Goal: Transaction & Acquisition: Purchase product/service

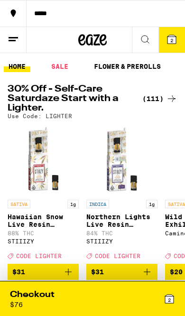
click at [163, 96] on div "(111)" at bounding box center [159, 98] width 35 height 11
click at [165, 98] on div "(111)" at bounding box center [159, 98] width 35 height 11
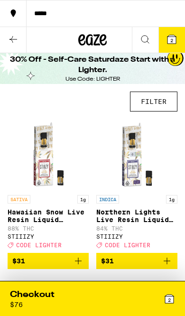
click at [152, 102] on button "FILTER" at bounding box center [153, 102] width 47 height 20
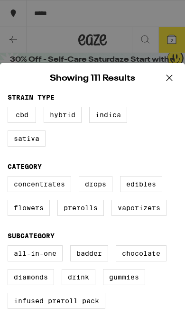
click at [65, 119] on label "Hybrid" at bounding box center [63, 115] width 38 height 16
click at [0, 0] on input "Hybrid" at bounding box center [0, 0] width 0 height 0
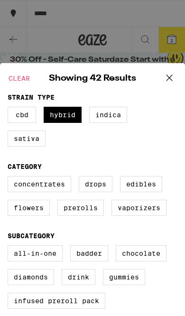
checkbox input "true"
click at [94, 214] on label "Prerolls" at bounding box center [80, 208] width 46 height 16
click at [0, 0] on input "Prerolls" at bounding box center [0, 0] width 0 height 0
checkbox input "true"
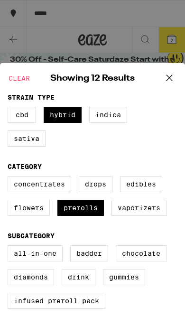
click at [26, 216] on label "Flowers" at bounding box center [29, 208] width 42 height 16
click at [0, 0] on input "Flowers" at bounding box center [0, 0] width 0 height 0
checkbox input "true"
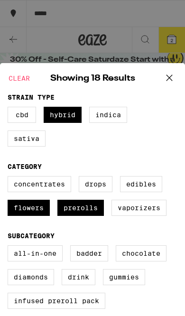
click at [176, 79] on icon at bounding box center [169, 78] width 14 height 14
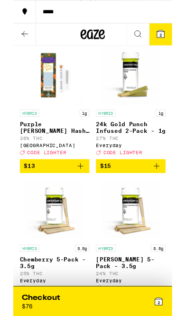
scroll to position [68, 0]
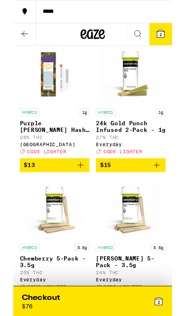
click at [166, 198] on icon "Add to bag" at bounding box center [166, 192] width 11 height 11
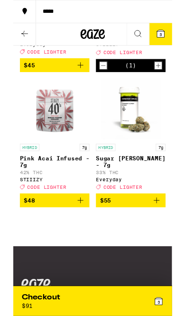
scroll to position [1297, 0]
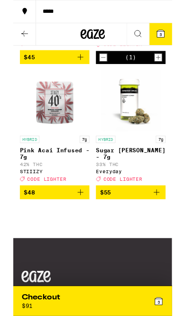
click at [164, 229] on icon "Add to bag" at bounding box center [166, 223] width 11 height 11
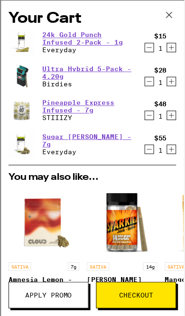
scroll to position [1350, 0]
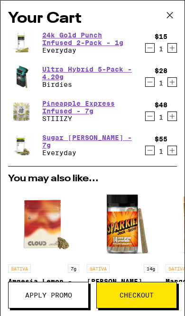
click at [56, 293] on span "Apply Promo" at bounding box center [48, 295] width 47 height 7
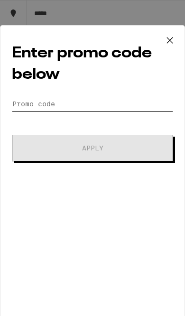
click at [81, 104] on input "Promo Code" at bounding box center [92, 104] width 161 height 14
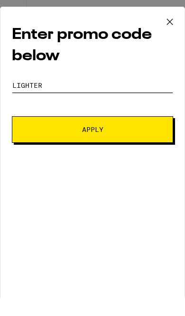
type input "Lighter"
click at [123, 145] on span "Apply" at bounding box center [93, 148] width 96 height 7
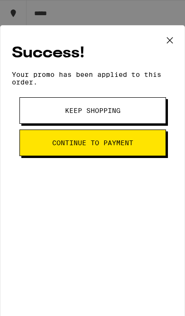
click at [75, 109] on button "Keep Shopping" at bounding box center [92, 110] width 146 height 27
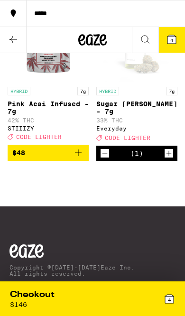
click at [170, 298] on span "4" at bounding box center [169, 300] width 3 height 6
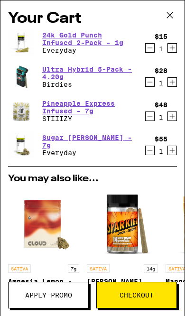
click at [153, 152] on icon "Decrement" at bounding box center [150, 150] width 9 height 11
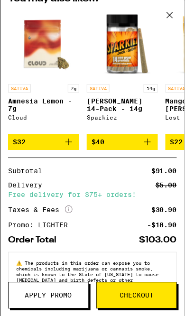
scroll to position [1432, 0]
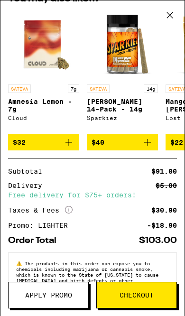
click at [126, 298] on span "Checkout" at bounding box center [136, 295] width 34 height 7
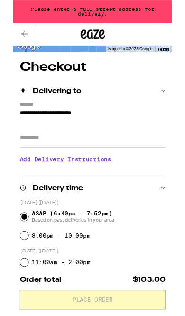
click at [42, 126] on input "**********" at bounding box center [93, 133] width 170 height 15
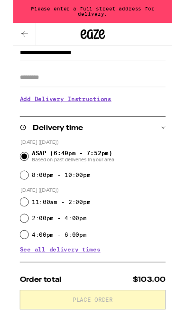
scroll to position [41, 0]
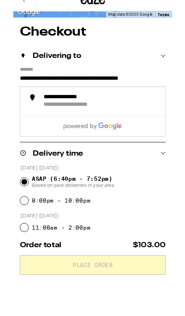
type input "**********"
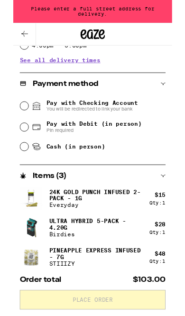
scroll to position [333, 0]
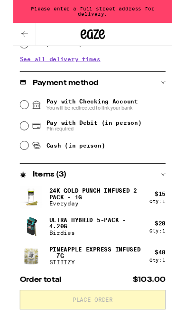
click at [16, 29] on button at bounding box center [13, 40] width 27 height 26
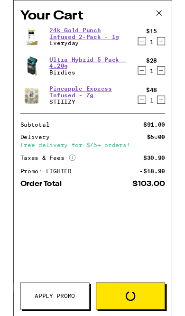
click at [176, 12] on icon at bounding box center [170, 15] width 14 height 14
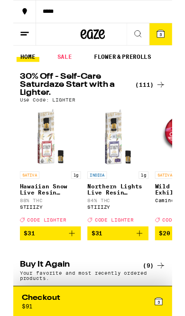
click at [158, 97] on div "(111)" at bounding box center [159, 98] width 35 height 11
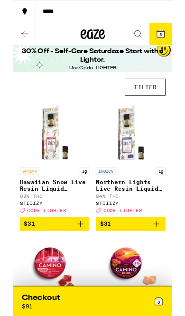
click at [157, 104] on button "FILTER" at bounding box center [153, 102] width 47 height 20
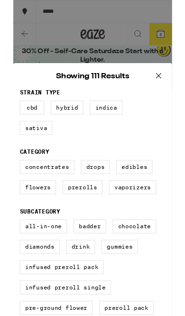
click at [61, 125] on label "Hybrid" at bounding box center [63, 125] width 38 height 16
click at [0, 0] on input "Hybrid" at bounding box center [0, 0] width 0 height 0
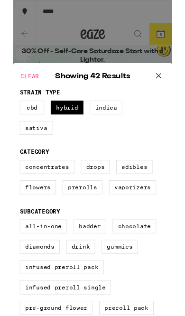
checkbox input "true"
click at [86, 226] on label "Prerolls" at bounding box center [80, 218] width 46 height 16
click at [0, 0] on input "Prerolls" at bounding box center [0, 0] width 0 height 0
checkbox input "true"
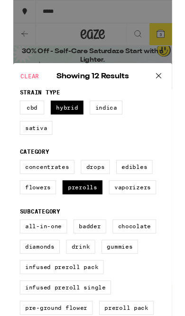
click at [26, 226] on label "Flowers" at bounding box center [29, 218] width 42 height 16
click at [0, 0] on input "Flowers" at bounding box center [0, 0] width 0 height 0
checkbox input "true"
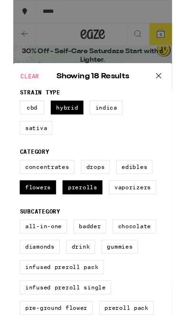
click at [175, 92] on icon at bounding box center [169, 88] width 14 height 14
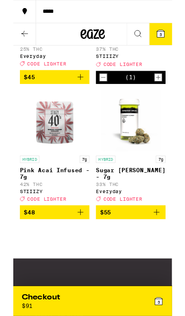
scroll to position [1273, 0]
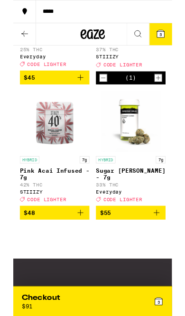
click at [42, 177] on img "Open page for Pink Acai Infused - 7g from STIIIZY" at bounding box center [48, 141] width 71 height 71
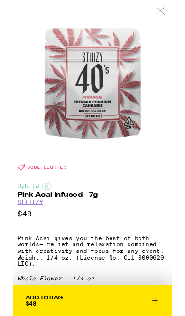
click at [173, 18] on div at bounding box center [171, 13] width 27 height 27
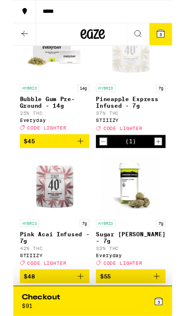
scroll to position [1199, 0]
click at [145, 93] on div "Open page for Pineapple Express Infused - 7g from STIIIZY" at bounding box center [136, 57] width 71 height 71
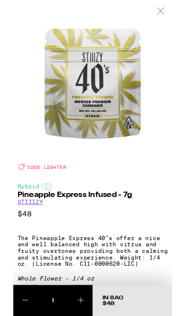
click at [174, 18] on div at bounding box center [171, 13] width 27 height 27
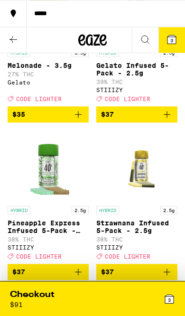
scroll to position [613, 0]
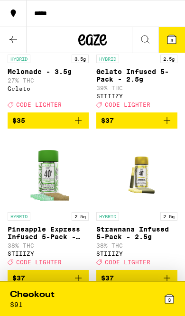
click at [172, 39] on span "3" at bounding box center [171, 40] width 3 height 6
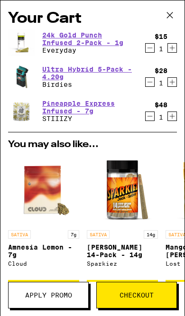
click at [28, 77] on img at bounding box center [21, 77] width 27 height 27
click at [34, 78] on img at bounding box center [21, 77] width 27 height 27
click at [65, 71] on link "Ultra Hybrid 5-Pack - 4.20g" at bounding box center [88, 72] width 92 height 15
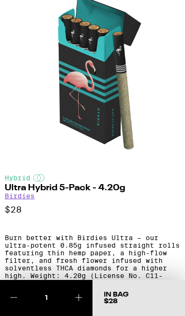
scroll to position [22, 0]
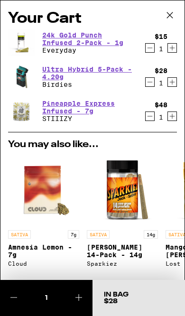
click at [152, 81] on icon "Decrement" at bounding box center [150, 81] width 9 height 11
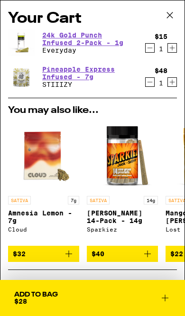
click at [169, 17] on icon at bounding box center [170, 15] width 14 height 14
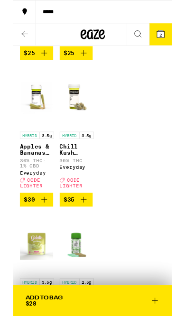
scroll to position [370, 0]
click at [75, 182] on p "Chill Kush Smalls - 3.5g" at bounding box center [73, 173] width 39 height 15
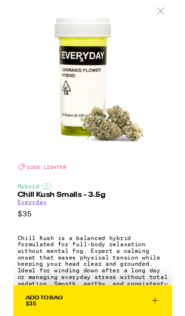
click at [171, 18] on div at bounding box center [171, 13] width 27 height 27
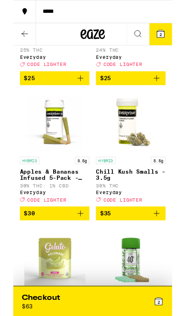
scroll to position [337, 0]
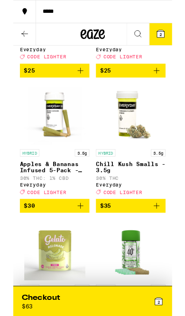
click at [80, 245] on icon "Add to bag" at bounding box center [78, 239] width 11 height 11
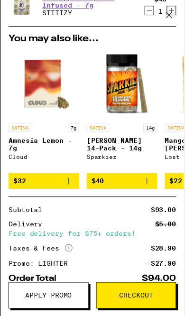
scroll to position [389, 0]
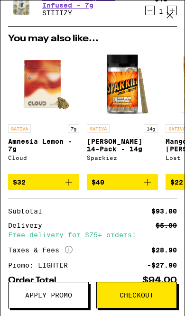
click at [154, 293] on span "Checkout" at bounding box center [137, 295] width 80 height 7
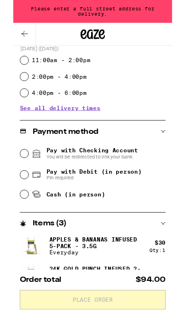
scroll to position [277, 0]
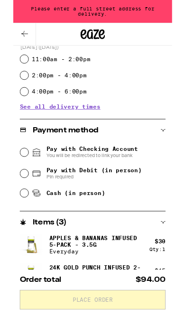
click at [17, 222] on div "Cash (in person)" at bounding box center [92, 224] width 169 height 21
click at [22, 222] on icon at bounding box center [26, 224] width 11 height 11
click at [18, 222] on input "Cash (in person)" at bounding box center [12, 224] width 9 height 9
radio input "true"
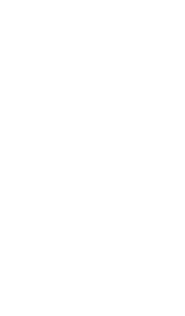
scroll to position [0, 0]
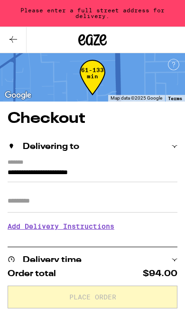
click at [26, 196] on input "Apt/Suite" at bounding box center [93, 201] width 170 height 23
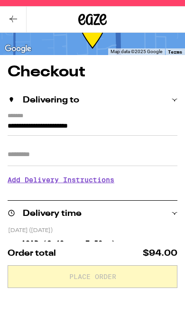
scroll to position [10, 0]
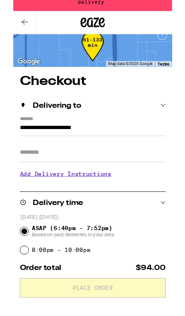
click at [10, 157] on input "**********" at bounding box center [93, 164] width 170 height 15
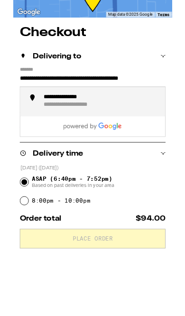
click at [133, 180] on div "**********" at bounding box center [102, 189] width 135 height 18
type input "**********"
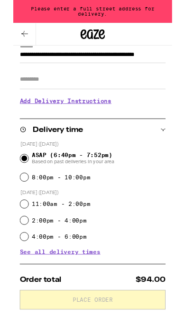
scroll to position [110, 0]
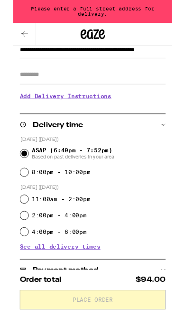
click at [60, 88] on input "Apt/Suite" at bounding box center [93, 86] width 170 height 23
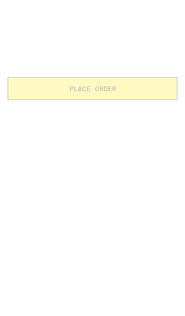
scroll to position [559, 0]
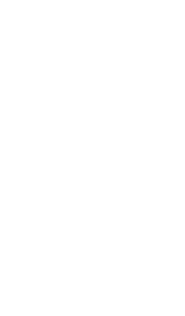
type input "*"
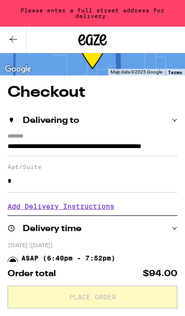
scroll to position [25, 0]
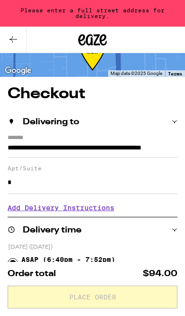
click at [82, 142] on input "**********" at bounding box center [93, 149] width 170 height 15
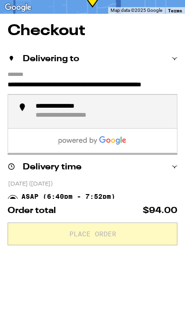
click at [110, 165] on div "**********" at bounding box center [102, 174] width 135 height 18
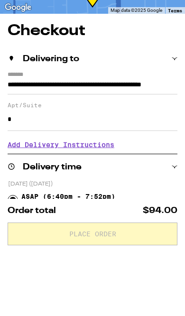
scroll to position [88, 0]
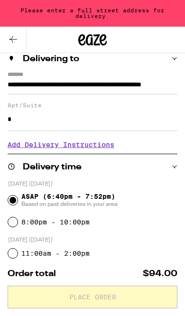
type input "**********"
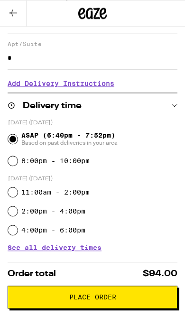
scroll to position [0, 0]
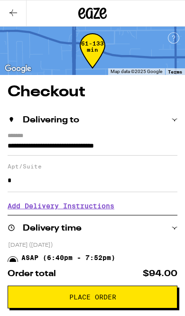
click at [15, 12] on icon at bounding box center [13, 12] width 8 height 7
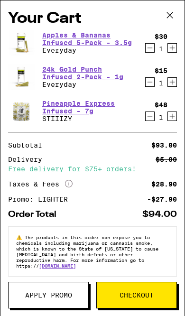
click at [170, 14] on icon at bounding box center [170, 15] width 14 height 14
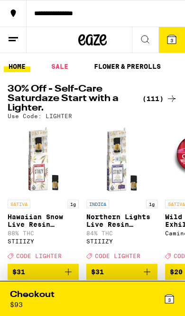
click at [156, 96] on div "(111)" at bounding box center [159, 98] width 35 height 11
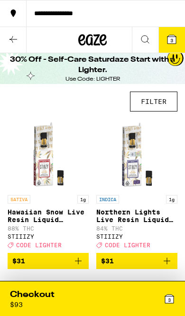
click at [150, 101] on button "FILTER" at bounding box center [153, 102] width 47 height 20
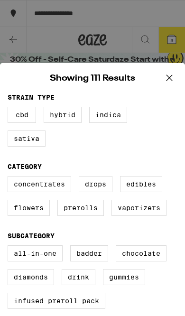
click at [85, 216] on label "Prerolls" at bounding box center [80, 208] width 46 height 16
click at [0, 0] on input "Prerolls" at bounding box center [0, 0] width 0 height 0
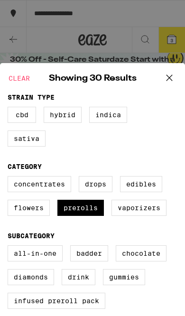
checkbox input "true"
click at [26, 212] on label "Flowers" at bounding box center [29, 208] width 42 height 16
click at [0, 0] on input "Flowers" at bounding box center [0, 0] width 0 height 0
checkbox input "true"
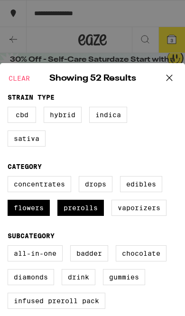
click at [171, 76] on icon at bounding box center [169, 78] width 6 height 6
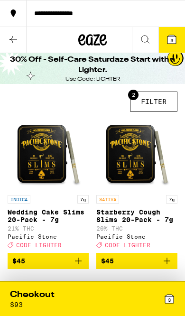
click at [155, 103] on button "2 FILTER" at bounding box center [153, 102] width 47 height 20
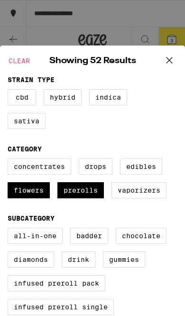
scroll to position [18, 0]
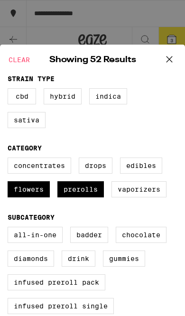
click at [65, 100] on label "Hybrid" at bounding box center [63, 96] width 38 height 16
click at [0, 0] on input "Hybrid" at bounding box center [0, 0] width 0 height 0
checkbox input "true"
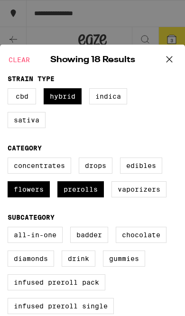
click at [110, 97] on label "Indica" at bounding box center [108, 96] width 38 height 16
click at [0, 0] on input "Indica" at bounding box center [0, 0] width 0 height 0
checkbox input "true"
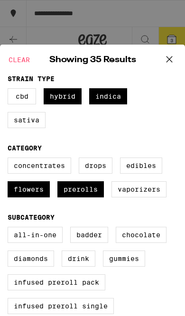
click at [28, 197] on label "Flowers" at bounding box center [29, 189] width 42 height 16
click at [0, 0] on input "Flowers" at bounding box center [0, 0] width 0 height 0
checkbox input "false"
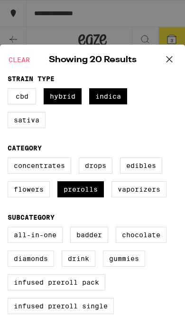
click at [83, 197] on label "Prerolls" at bounding box center [80, 189] width 46 height 16
click at [0, 0] on input "Prerolls" at bounding box center [0, 0] width 0 height 0
checkbox input "false"
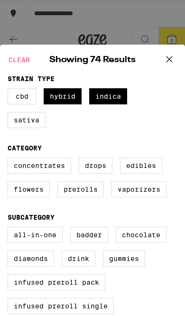
click at [170, 60] on icon at bounding box center [169, 59] width 6 height 6
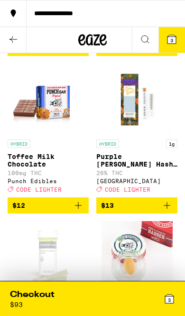
scroll to position [986, 0]
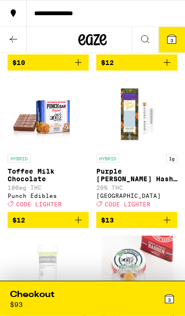
click at [166, 285] on div "Checkout $ 93 3" at bounding box center [92, 299] width 179 height 34
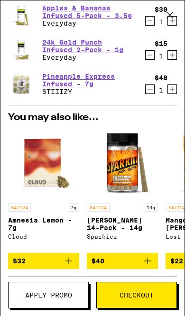
scroll to position [111, 0]
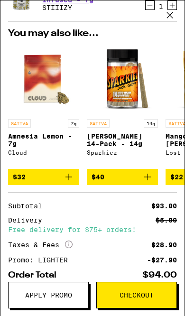
click at [129, 298] on span "Checkout" at bounding box center [136, 295] width 34 height 7
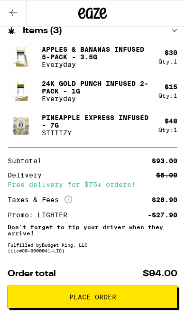
scroll to position [532, 0]
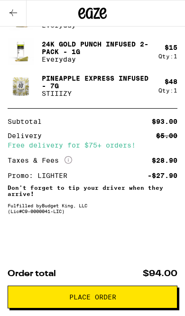
click at [77, 291] on button "Place Order" at bounding box center [93, 296] width 170 height 23
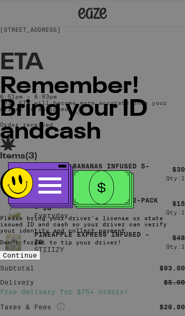
click at [37, 251] on span "Continue" at bounding box center [20, 255] width 34 height 8
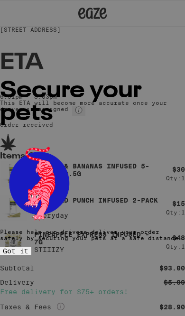
click at [28, 247] on span "Got it" at bounding box center [16, 251] width 26 height 8
